Goal: Navigation & Orientation: Understand site structure

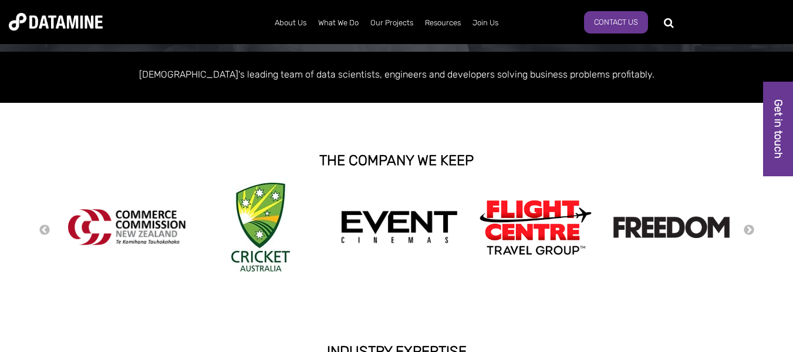
scroll to position [235, 0]
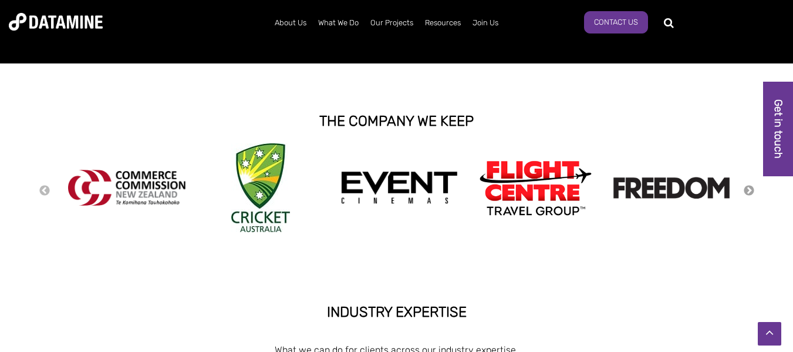
click at [745, 185] on button "Next" at bounding box center [749, 190] width 12 height 13
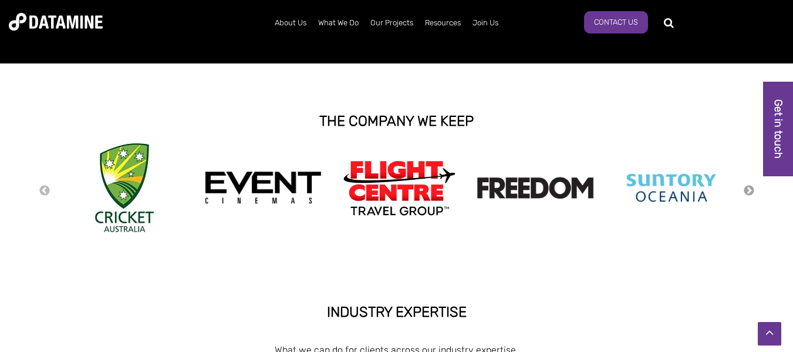
click at [745, 185] on button "Next" at bounding box center [749, 190] width 12 height 13
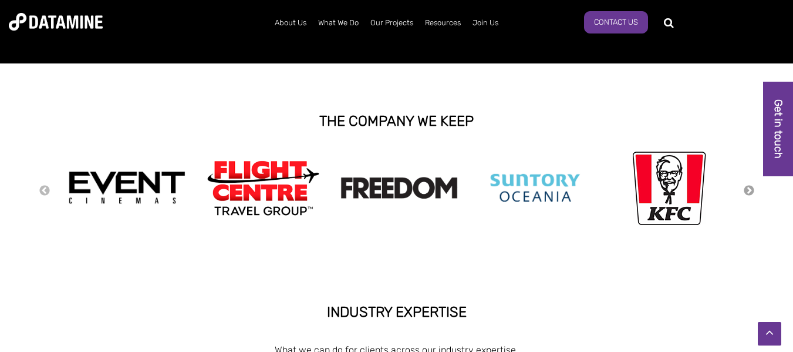
click at [747, 185] on button "Next" at bounding box center [749, 190] width 12 height 13
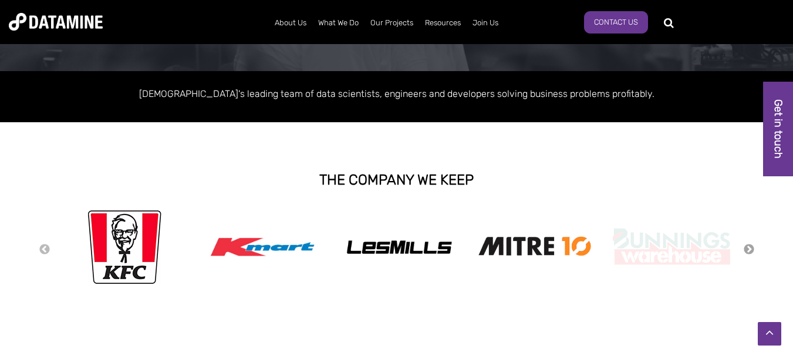
scroll to position [0, 0]
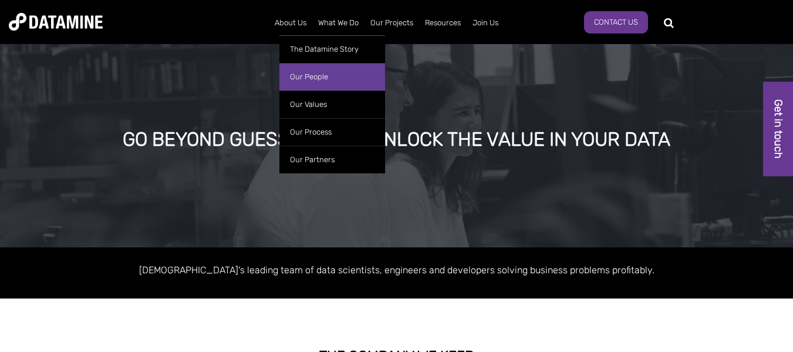
click at [296, 80] on link "Our People" at bounding box center [332, 77] width 106 height 28
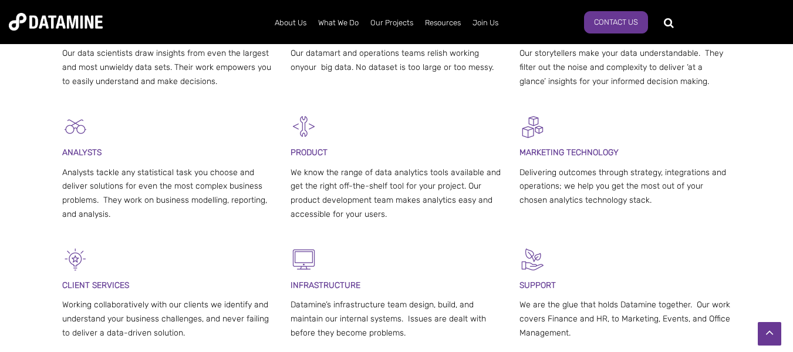
scroll to position [352, 0]
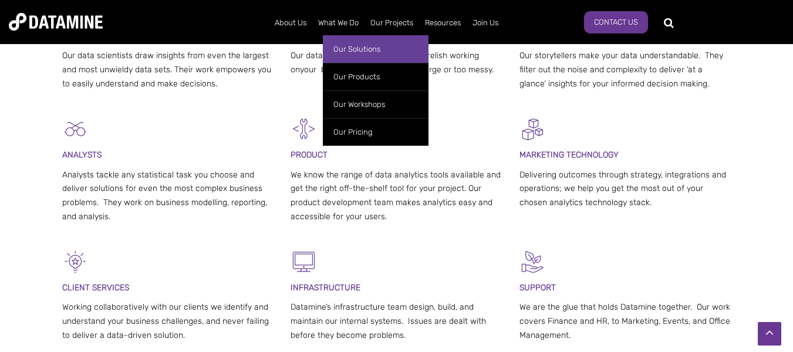
click at [343, 47] on link "Our Solutions" at bounding box center [376, 49] width 106 height 28
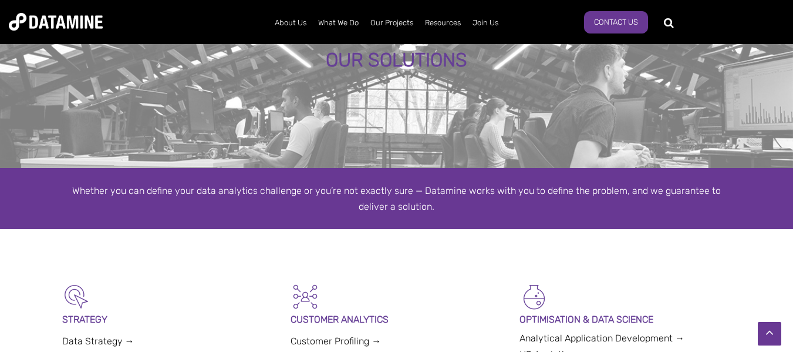
scroll to position [59, 0]
